Goal: Transaction & Acquisition: Purchase product/service

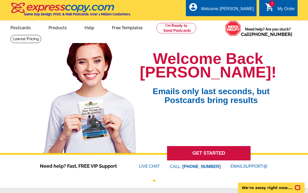
click at [280, 10] on div "My Order" at bounding box center [286, 10] width 17 height 7
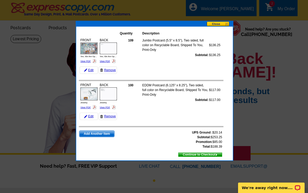
click at [105, 135] on span "Add Another Item" at bounding box center [96, 134] width 35 height 6
click at [107, 131] on span "Add Another Item" at bounding box center [96, 134] width 35 height 6
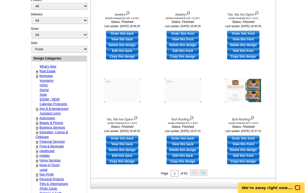
scroll to position [142, 0]
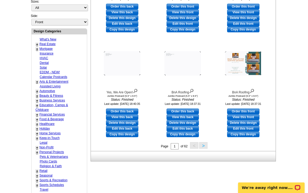
click at [41, 169] on link "Retail" at bounding box center [43, 171] width 8 height 4
select select "811"
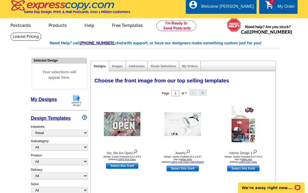
scroll to position [0, 0]
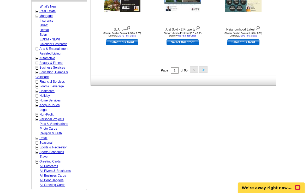
scroll to position [218, 0]
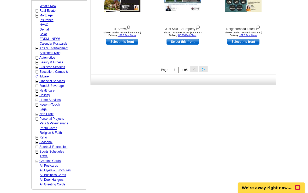
click at [61, 98] on div "+ Home Services - HVAC - Landscaping - Solar - Dry Cleaning / Laundromat - Clea…" at bounding box center [54, 100] width 40 height 5
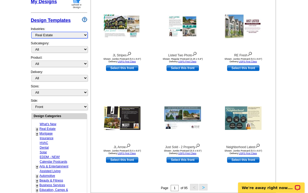
click at [37, 34] on select "What's New Real Estate Mortgage Insurance HVAC Dental Solar EDDM - NEW! Calenda…" at bounding box center [59, 35] width 56 height 7
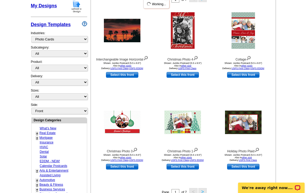
click at [74, 37] on div "Industries: What's New Real Estate Mortgage Insurance HVAC Dental Solar EDDM - …" at bounding box center [59, 36] width 56 height 17
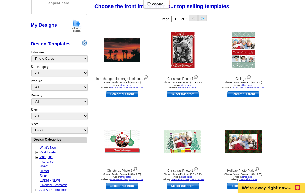
scroll to position [77, 0]
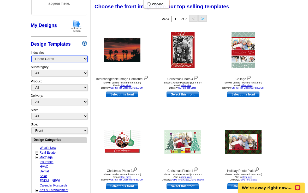
click at [71, 61] on select "What's New Real Estate Mortgage Insurance HVAC Dental Solar EDDM - NEW! Calenda…" at bounding box center [59, 59] width 56 height 7
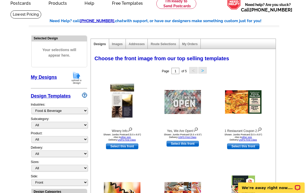
click at [205, 71] on button ">" at bounding box center [202, 70] width 8 height 7
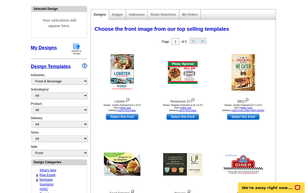
scroll to position [54, 0]
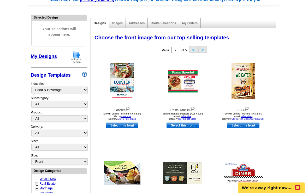
click at [193, 50] on button "<" at bounding box center [193, 49] width 8 height 7
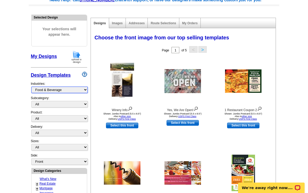
click at [78, 91] on select "What's New Real Estate Mortgage Insurance HVAC Dental Solar EDDM - NEW! Calenda…" at bounding box center [59, 90] width 56 height 7
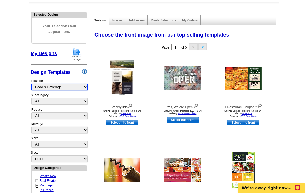
scroll to position [60, 0]
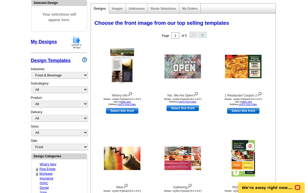
click at [127, 104] on link "USPS First Class" at bounding box center [127, 104] width 18 height 3
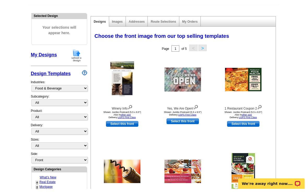
scroll to position [60, 0]
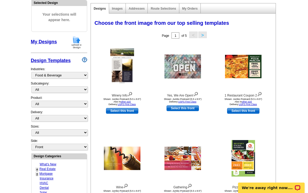
click at [122, 112] on link "Select this front" at bounding box center [122, 111] width 32 height 6
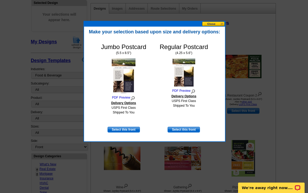
click at [188, 135] on div "Jumbo Postcard (5.5 x 8.5") PDF Preview Delivery Options USPS First Class Shipp…" at bounding box center [155, 88] width 136 height 102
click at [217, 25] on button at bounding box center [213, 23] width 23 height 5
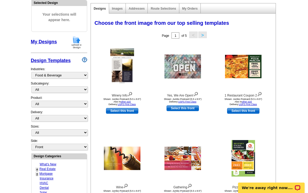
click at [234, 113] on link "Select this front" at bounding box center [243, 111] width 32 height 6
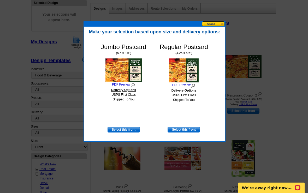
click at [219, 23] on button at bounding box center [213, 23] width 23 height 5
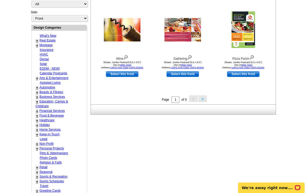
scroll to position [191, 0]
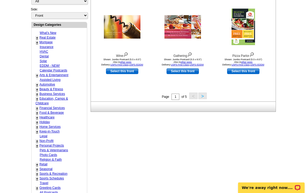
click at [57, 125] on link "Home Services" at bounding box center [49, 127] width 21 height 4
select select "759"
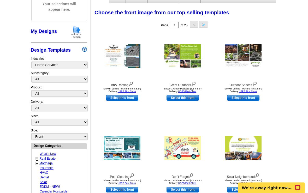
click at [208, 22] on button ">" at bounding box center [203, 24] width 8 height 7
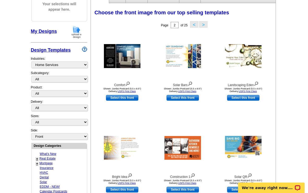
click at [211, 23] on div "Page 2 of 25 < >" at bounding box center [184, 25] width 185 height 10
click at [215, 17] on div "Choose the front image from our top selling templates Select one of the templat…" at bounding box center [184, 13] width 185 height 13
click at [205, 25] on button ">" at bounding box center [203, 24] width 8 height 7
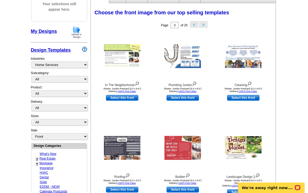
click at [212, 19] on div "Choose the front image from our top selling templates Select one of the templat…" at bounding box center [184, 13] width 185 height 13
click at [207, 22] on button ">" at bounding box center [203, 24] width 8 height 7
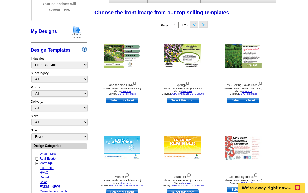
click at [205, 23] on button ">" at bounding box center [203, 24] width 8 height 7
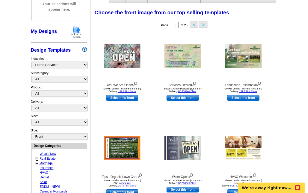
click at [209, 21] on div "Page 5 of 25 < >" at bounding box center [184, 25] width 185 height 10
click at [207, 23] on button ">" at bounding box center [203, 24] width 8 height 7
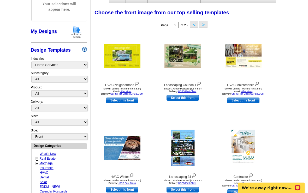
click at [207, 21] on button ">" at bounding box center [203, 24] width 8 height 7
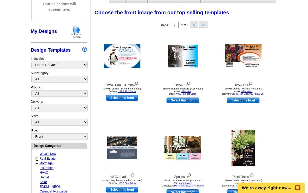
click at [205, 25] on button ">" at bounding box center [203, 24] width 8 height 7
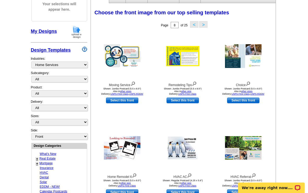
click at [192, 25] on button "<" at bounding box center [194, 24] width 8 height 7
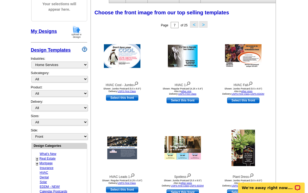
click at [192, 22] on button "<" at bounding box center [194, 24] width 8 height 7
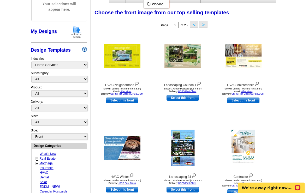
click at [194, 22] on button "<" at bounding box center [194, 24] width 8 height 7
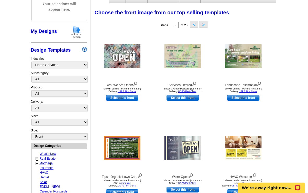
click at [195, 22] on button "<" at bounding box center [194, 24] width 8 height 7
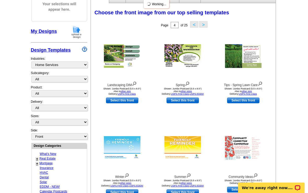
click at [194, 24] on button "<" at bounding box center [194, 24] width 8 height 7
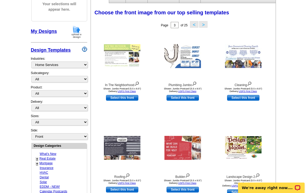
click at [194, 23] on button "<" at bounding box center [194, 24] width 8 height 7
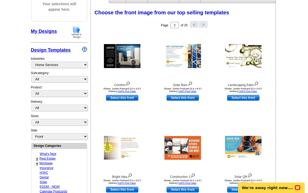
click at [194, 20] on div "Page 2 of 25 < >" at bounding box center [184, 25] width 185 height 10
click at [194, 22] on button "<" at bounding box center [194, 24] width 8 height 7
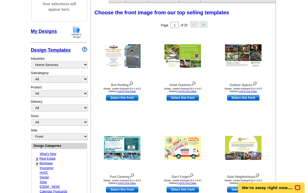
click at [132, 96] on link "Select this front" at bounding box center [122, 98] width 32 height 6
select select "2"
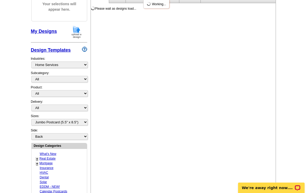
scroll to position [0, 0]
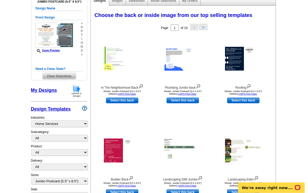
click at [238, 100] on link "Select this back" at bounding box center [243, 101] width 32 height 6
select select "front"
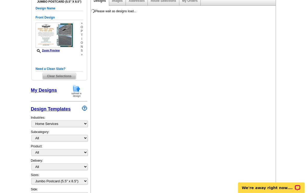
scroll to position [68, 0]
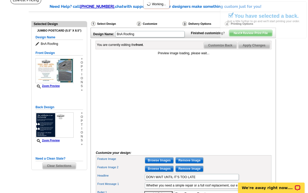
scroll to position [59, 0]
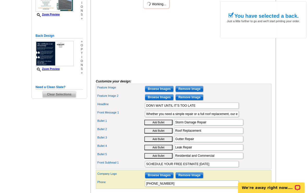
click at [165, 92] on input "Browse Images" at bounding box center [159, 89] width 29 height 6
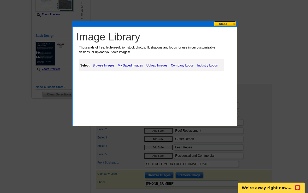
click at [125, 62] on link "My Saved Images" at bounding box center [130, 65] width 28 height 6
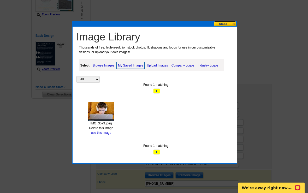
click at [106, 133] on link "use this image" at bounding box center [101, 133] width 20 height 4
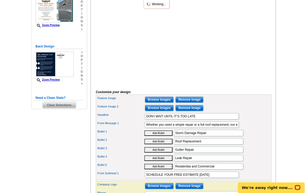
click at [161, 112] on input "Browse Images" at bounding box center [159, 108] width 29 height 6
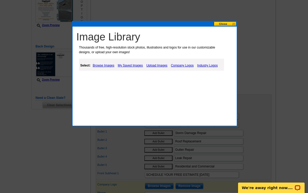
click at [110, 63] on link "Browse Images" at bounding box center [103, 65] width 24 height 6
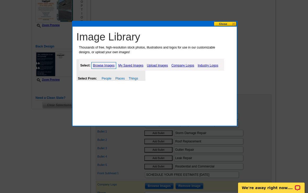
click at [134, 63] on link "My Saved Images" at bounding box center [131, 65] width 28 height 6
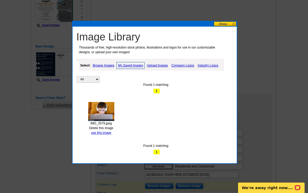
click at [108, 131] on link "use this image" at bounding box center [101, 133] width 20 height 4
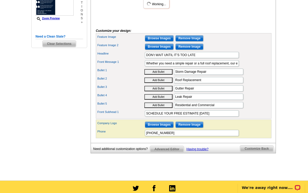
scroll to position [166, 0]
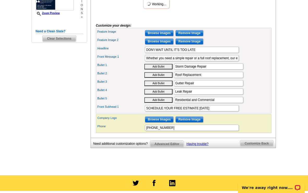
click at [162, 123] on input "Browse Images" at bounding box center [159, 120] width 29 height 6
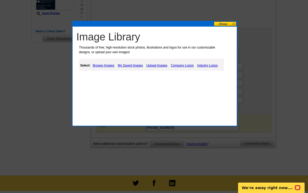
click at [131, 64] on link "My Saved Images" at bounding box center [130, 65] width 28 height 6
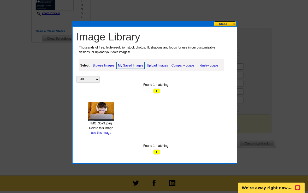
click at [103, 128] on link "Delete this image" at bounding box center [101, 128] width 24 height 4
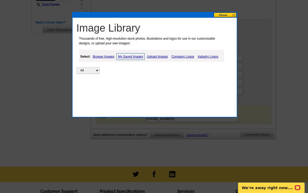
click at [159, 57] on link "Upload Images" at bounding box center [158, 57] width 24 height 6
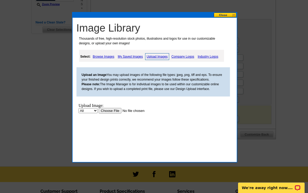
scroll to position [0, 0]
click at [116, 111] on input "file" at bounding box center [131, 110] width 66 height 5
click at [233, 14] on button at bounding box center [225, 15] width 23 height 5
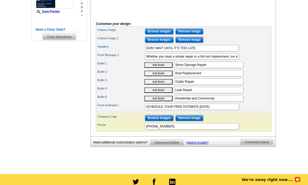
scroll to position [184, 0]
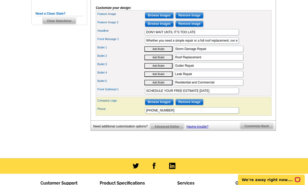
click at [169, 106] on div "Company Logo Browse Images Remove Image Phone 555-555-5555" at bounding box center [184, 106] width 176 height 19
click at [169, 105] on input "Browse Images" at bounding box center [159, 102] width 29 height 6
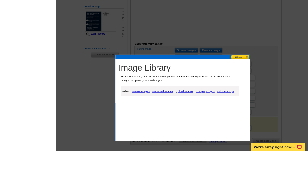
scroll to position [177, 0]
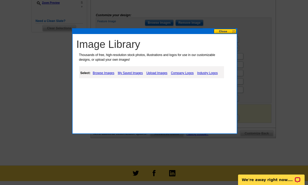
click at [153, 80] on div "Image Library Thousands of free, high-resolution stock photos, illustrations an…" at bounding box center [156, 61] width 162 height 48
click at [161, 76] on link "Upload Images" at bounding box center [157, 73] width 24 height 6
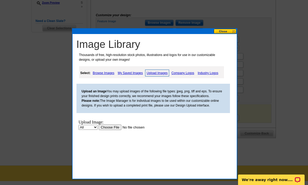
scroll to position [0, 0]
click at [135, 73] on link "My Saved Images" at bounding box center [130, 73] width 28 height 6
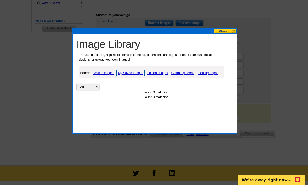
click at [165, 73] on link "Upload Images" at bounding box center [158, 73] width 24 height 6
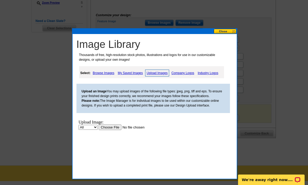
click at [119, 126] on input "file" at bounding box center [131, 126] width 66 height 5
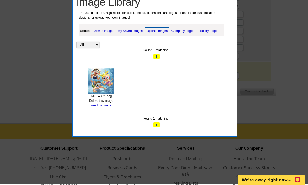
scroll to position [219, 0]
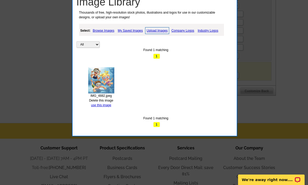
click at [101, 104] on link "use this image" at bounding box center [101, 105] width 20 height 4
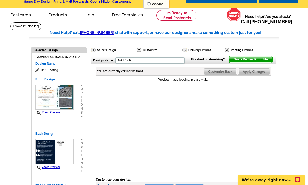
scroll to position [13, 0]
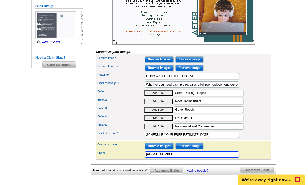
click at [206, 157] on input "555-555-5555" at bounding box center [192, 154] width 94 height 6
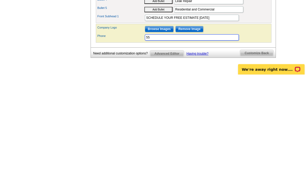
type input "5"
type input "2"
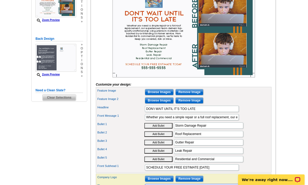
type input "320-380-9577"
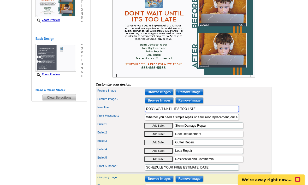
click at [228, 112] on input "DON’t WAIT UNTIL IT’S TOO LATE" at bounding box center [192, 109] width 94 height 6
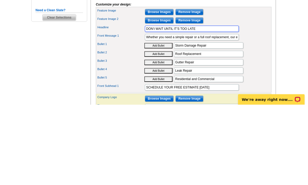
scroll to position [0, 0]
type input "DON’t WAI"
type input "That swimming machines"
click at [172, 114] on input "Whether you need a simple repair or a full roof replacement, our experienced te…" at bounding box center [192, 117] width 94 height 6
click at [175, 106] on input "That swimming machines" at bounding box center [192, 109] width 94 height 6
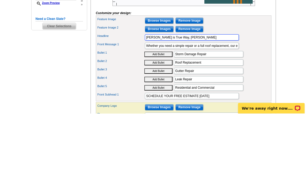
type input "Joe Williams is True Way, Charles ran"
click at [158, 123] on button "Add Bullet" at bounding box center [158, 125] width 28 height 5
type input "• Storm Damage Repair"
type input "Joe"
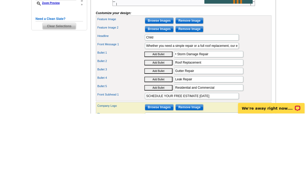
scroll to position [179, 0]
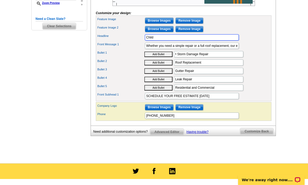
type input "Child"
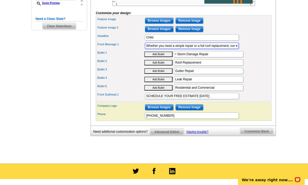
click at [227, 49] on input "Whether you need a simple repair or a full roof replacement, our experienced te…" at bounding box center [192, 46] width 94 height 6
click at [224, 49] on input "Whether you need a simple repair or a full roof replacement, our experienced te…" at bounding box center [192, 46] width 94 height 6
type input "Sign up today"
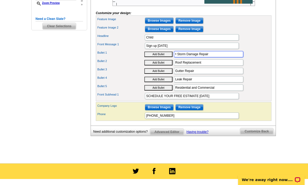
click at [225, 57] on input "• Storm Damage Repair" at bounding box center [208, 54] width 69 height 6
click at [175, 57] on input "• Storm Damage Repair" at bounding box center [208, 54] width 69 height 6
click at [158, 57] on button "Add Bullet" at bounding box center [158, 53] width 28 height 5
type input "• Storm Damage Repair"
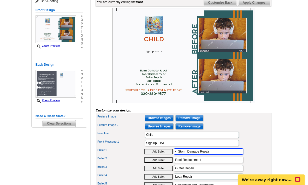
scroll to position [82, 0]
click at [230, 6] on span "Customize Back" at bounding box center [220, 2] width 33 height 6
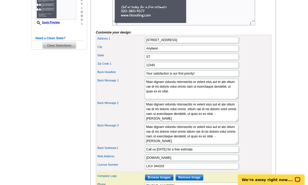
scroll to position [158, 0]
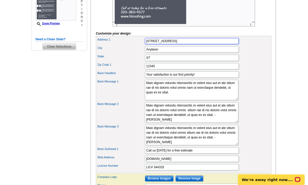
click at [224, 44] on input "123 Main Street" at bounding box center [192, 41] width 94 height 6
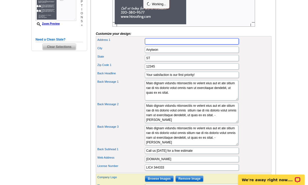
type input "4020 Clearwater Rd"
type input "Saint Cloud"
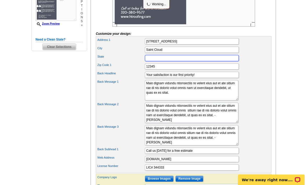
type input "MN"
type input "56301"
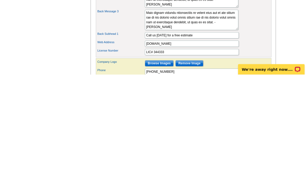
scroll to position [196, 0]
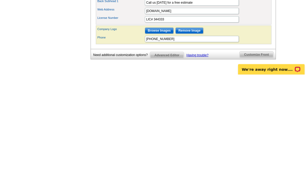
click at [260, 162] on span "Customize Front" at bounding box center [257, 165] width 34 height 6
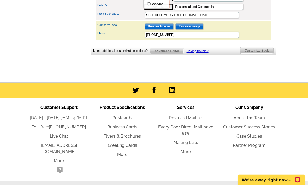
click at [262, 54] on span "Customize Back" at bounding box center [256, 50] width 33 height 6
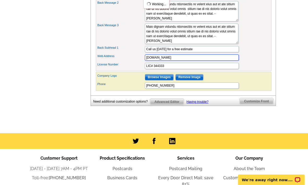
click at [216, 61] on input "www.htroofing.com" at bounding box center [192, 57] width 94 height 6
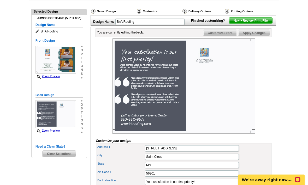
scroll to position [50, 0]
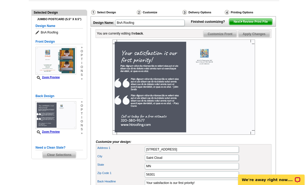
click at [229, 37] on span "Customize Front" at bounding box center [220, 34] width 34 height 6
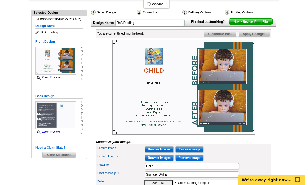
click at [225, 37] on span "Customize Back" at bounding box center [220, 34] width 33 height 6
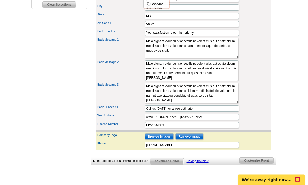
scroll to position [200, 0]
click at [211, 120] on input "www.lance swimminglesson.com" at bounding box center [192, 117] width 94 height 6
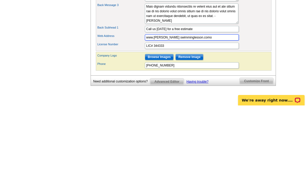
type input "www.lance swimminglesson.com"
click button "Add Bullet" at bounding box center [0, 0] width 0 height 0
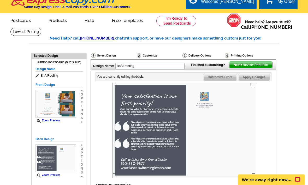
scroll to position [7, 0]
click at [247, 68] on span "Next Review Print File" at bounding box center [250, 65] width 43 height 6
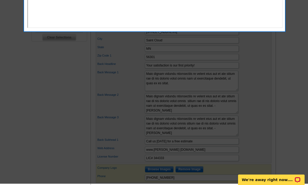
scroll to position [0, 0]
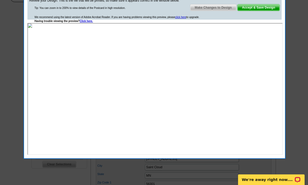
click at [253, 9] on span "Accept & Save Design" at bounding box center [259, 8] width 42 height 6
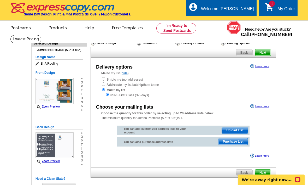
click at [131, 75] on div "Mail to my list ( hide ) Ship to me (no addresses) Address to my list but ship …" at bounding box center [183, 84] width 185 height 27
click at [102, 78] on input "radio" at bounding box center [103, 78] width 3 height 3
radio input "true"
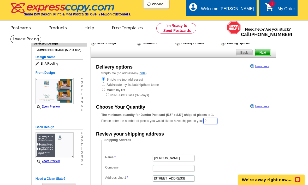
click at [212, 124] on input "0" at bounding box center [210, 121] width 14 height 6
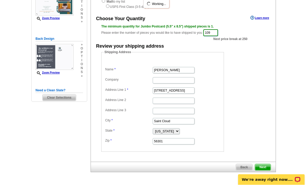
scroll to position [88, 0]
type input "109"
click at [266, 168] on span "Next" at bounding box center [263, 167] width 16 height 6
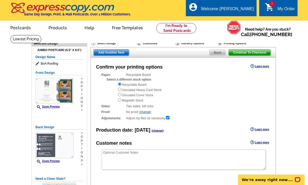
click at [261, 53] on span "Continue To Checkout" at bounding box center [250, 52] width 42 height 6
click at [264, 54] on span "Continue To Checkout" at bounding box center [250, 52] width 42 height 6
click at [262, 54] on span "Continue To Checkout" at bounding box center [250, 52] width 42 height 6
click at [263, 53] on span "Continue To Checkout" at bounding box center [250, 52] width 42 height 6
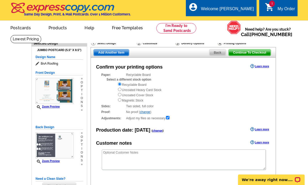
click at [259, 54] on span "Continue To Checkout" at bounding box center [250, 52] width 42 height 6
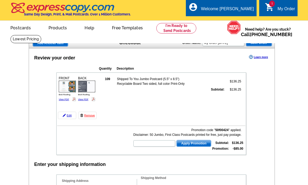
click at [48, 45] on span "Add Another Item" at bounding box center [50, 43] width 35 height 6
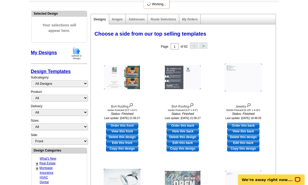
scroll to position [73, 0]
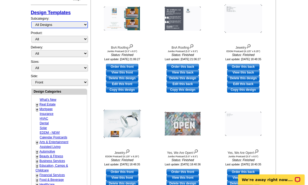
click at [38, 24] on select "All Designs Finished Designs Unfinished Designs" at bounding box center [59, 25] width 56 height 7
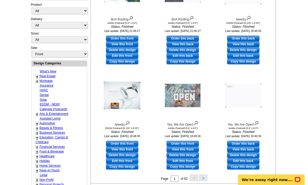
scroll to position [136, 0]
click at [37, 163] on link "+" at bounding box center [37, 165] width 2 height 4
click at [41, 163] on link "Home Services" at bounding box center [49, 165] width 21 height 4
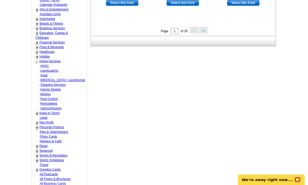
click at [39, 59] on link "Home Services" at bounding box center [49, 61] width 21 height 4
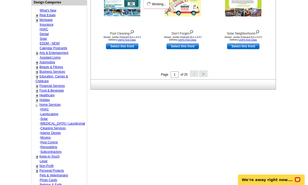
click at [40, 59] on link "Assisted Living" at bounding box center [50, 58] width 21 height 4
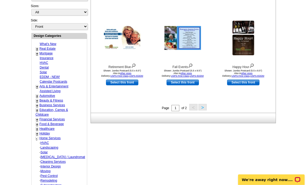
scroll to position [181, 0]
click at [36, 136] on link "-" at bounding box center [36, 138] width 1 height 4
click at [44, 131] on link "Holiday" at bounding box center [44, 133] width 10 height 4
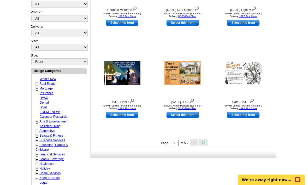
scroll to position [146, 0]
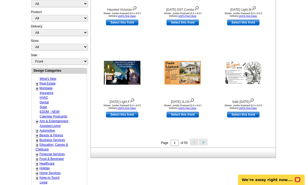
click at [40, 171] on link "Home Services" at bounding box center [49, 173] width 21 height 4
select select "759"
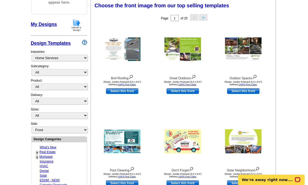
scroll to position [77, 0]
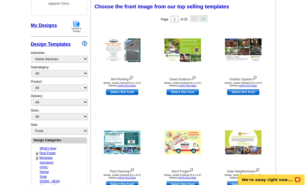
click at [188, 95] on link "Select this front" at bounding box center [183, 92] width 32 height 6
select select "2"
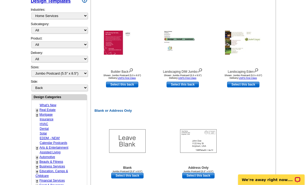
scroll to position [176, 0]
click at [209, 175] on link "Select this back" at bounding box center [198, 175] width 32 height 6
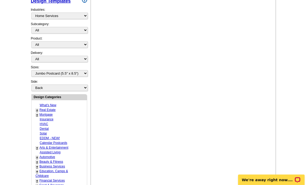
select select "front"
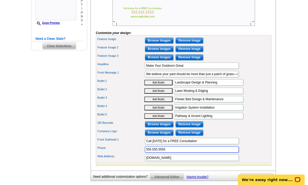
click at [202, 152] on input "555.555.5555" at bounding box center [192, 149] width 94 height 6
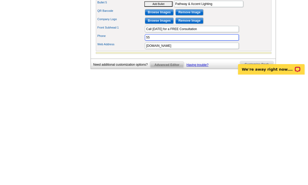
type input "5"
type input "320.380.9577"
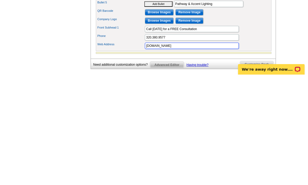
click at [224, 153] on input "[DOMAIN_NAME]" at bounding box center [192, 156] width 94 height 6
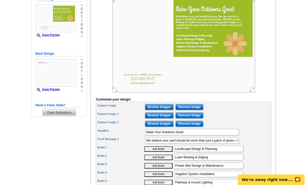
type input "www.lance bookprinting.com"
click at [173, 110] on input "Browse Images" at bounding box center [159, 107] width 29 height 6
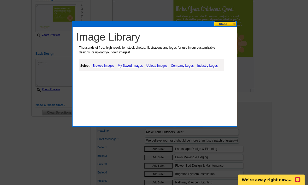
click at [137, 67] on link "My Saved Images" at bounding box center [130, 65] width 28 height 6
click at [133, 63] on link "My Saved Images" at bounding box center [130, 65] width 28 height 6
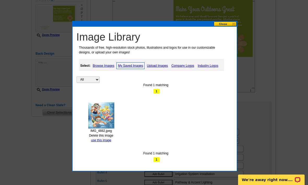
click at [201, 68] on link "Industry Logos" at bounding box center [207, 65] width 23 height 6
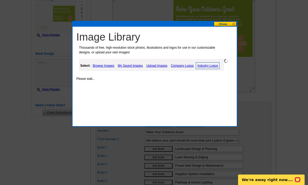
click at [108, 140] on div at bounding box center [154, 45] width 308 height 277
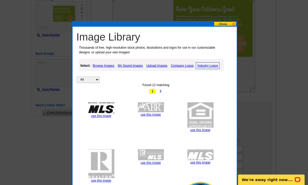
click at [153, 66] on link "Upload Images" at bounding box center [157, 65] width 24 height 6
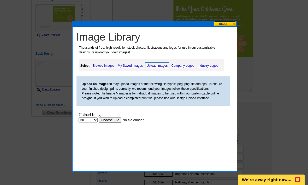
scroll to position [0, 0]
click at [135, 68] on link "My Saved Images" at bounding box center [130, 65] width 28 height 6
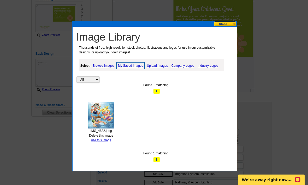
click at [108, 137] on link "Delete this image" at bounding box center [101, 135] width 24 height 4
click at [108, 141] on link "use this image" at bounding box center [101, 140] width 20 height 4
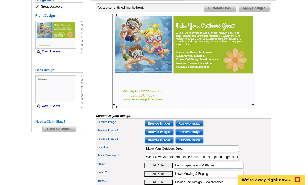
scroll to position [88, 0]
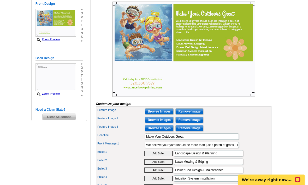
click at [168, 123] on input "Browse Images" at bounding box center [159, 119] width 29 height 6
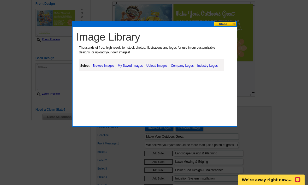
click at [130, 68] on link "My Saved Images" at bounding box center [130, 65] width 28 height 6
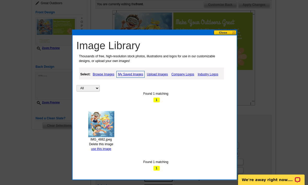
scroll to position [79, 0]
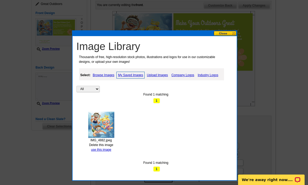
click at [110, 146] on link "Delete this image" at bounding box center [101, 145] width 24 height 4
click at [103, 149] on link "use this image" at bounding box center [101, 150] width 20 height 4
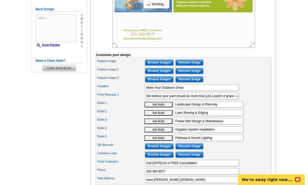
scroll to position [137, 0]
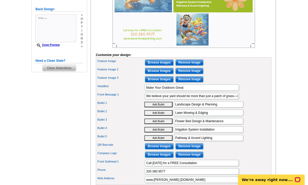
click at [158, 82] on input "Browse Images" at bounding box center [159, 79] width 29 height 6
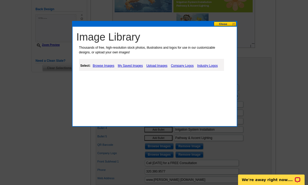
click at [136, 61] on div "Select: Browse Images My Saved Images Upload Images Company Logos Industry Logos" at bounding box center [151, 65] width 145 height 12
click at [2, 184] on main "Need Help? call 800-260-5887 , chat with support, or have our designers make so…" at bounding box center [154, 64] width 308 height 332
click at [143, 68] on link "My Saved Images" at bounding box center [130, 65] width 28 height 6
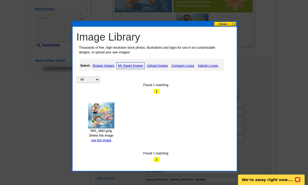
click at [114, 141] on div "IMG_4882.jpeg Delete this image use this image" at bounding box center [101, 122] width 33 height 40
click at [109, 136] on link "Delete this image" at bounding box center [101, 135] width 24 height 4
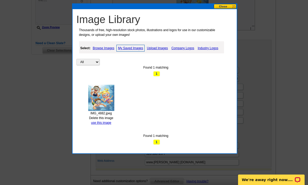
click at [108, 121] on link "use this image" at bounding box center [101, 123] width 20 height 4
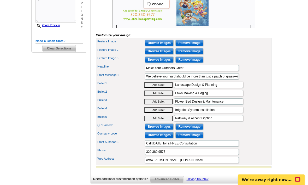
scroll to position [157, 0]
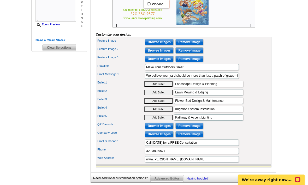
click at [169, 129] on input "Browse Images" at bounding box center [159, 125] width 29 height 6
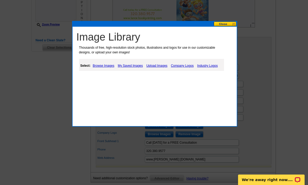
click at [140, 67] on link "My Saved Images" at bounding box center [130, 65] width 28 height 6
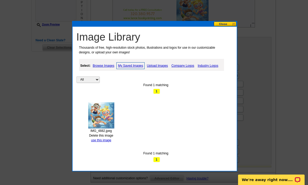
click at [111, 138] on link "use this image" at bounding box center [101, 140] width 20 height 4
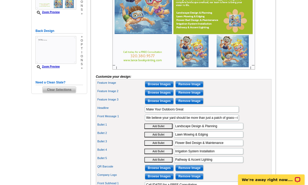
scroll to position [115, 0]
click at [170, 179] on input "Browse Images" at bounding box center [159, 176] width 29 height 6
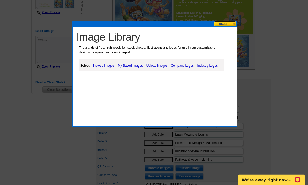
click at [107, 68] on link "Browse Images" at bounding box center [103, 65] width 24 height 6
click at [112, 66] on link "Browse Images" at bounding box center [103, 65] width 25 height 7
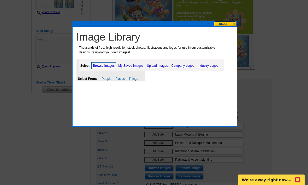
click at [137, 66] on link "My Saved Images" at bounding box center [131, 65] width 28 height 6
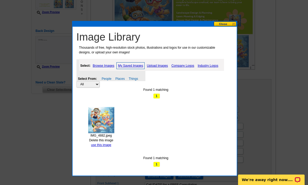
click at [144, 69] on link "My Saved Images" at bounding box center [130, 65] width 28 height 7
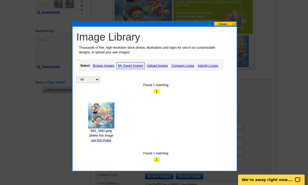
click at [163, 67] on link "Upload Images" at bounding box center [158, 65] width 24 height 6
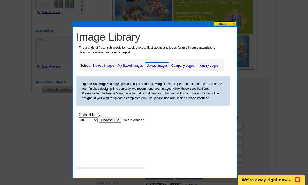
scroll to position [0, 0]
click at [135, 66] on link "My Saved Images" at bounding box center [130, 65] width 28 height 6
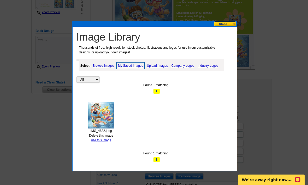
click at [108, 141] on link "use this image" at bounding box center [101, 140] width 20 height 4
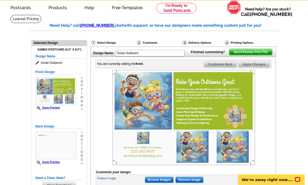
scroll to position [17, 0]
